Goal: Task Accomplishment & Management: Complete application form

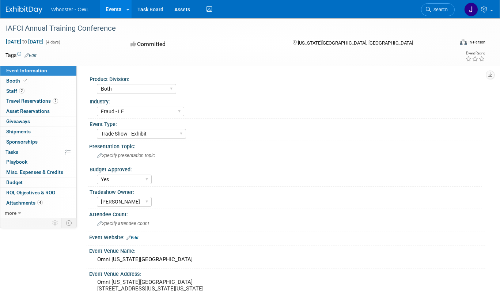
select select "Both"
select select "Fraud - LE"
select select "Trade Show - Exhibit"
select select "Yes"
select select "[PERSON_NAME]"
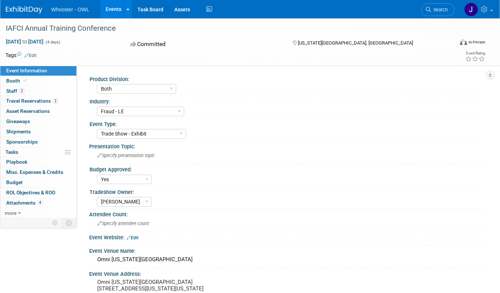
select select "Both"
select select "Fraud - LE"
select select "Trade Show - Exhibit"
select select "Yes"
select select "[PERSON_NAME]"
